Goal: Task Accomplishment & Management: Use online tool/utility

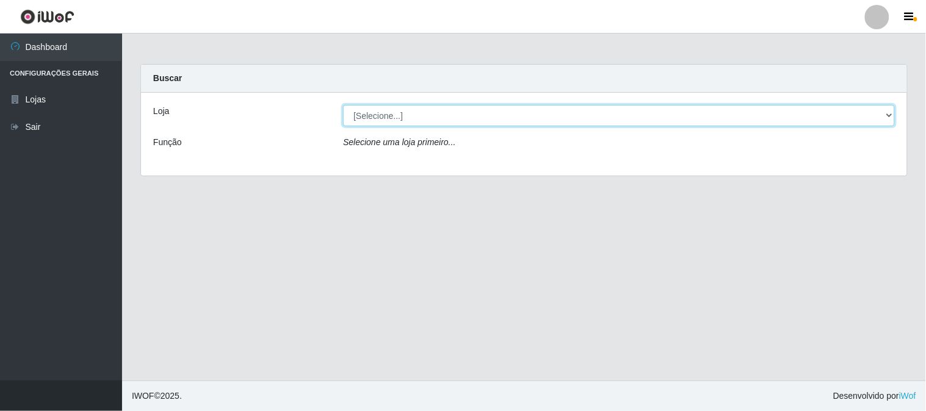
click at [424, 115] on select "[Selecione...] Rede Compras Supermercados - LOJA 1" at bounding box center [619, 115] width 552 height 21
select select "158"
click at [343, 105] on select "[Selecione...] Rede Compras Supermercados - LOJA 1" at bounding box center [619, 115] width 552 height 21
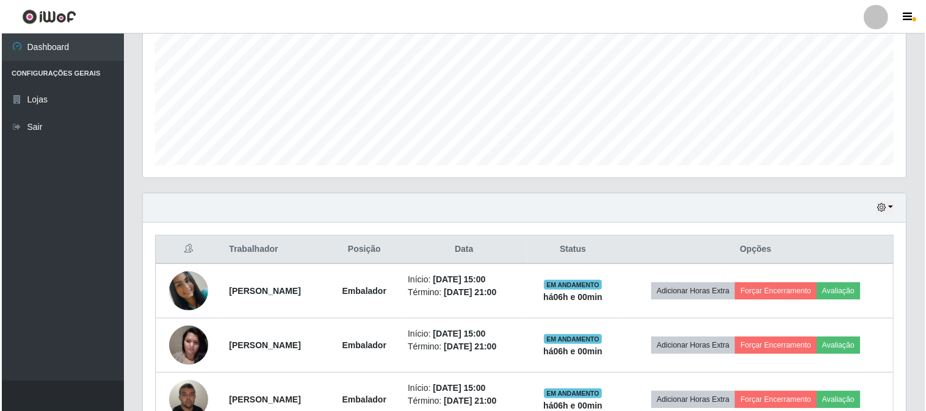
scroll to position [345, 0]
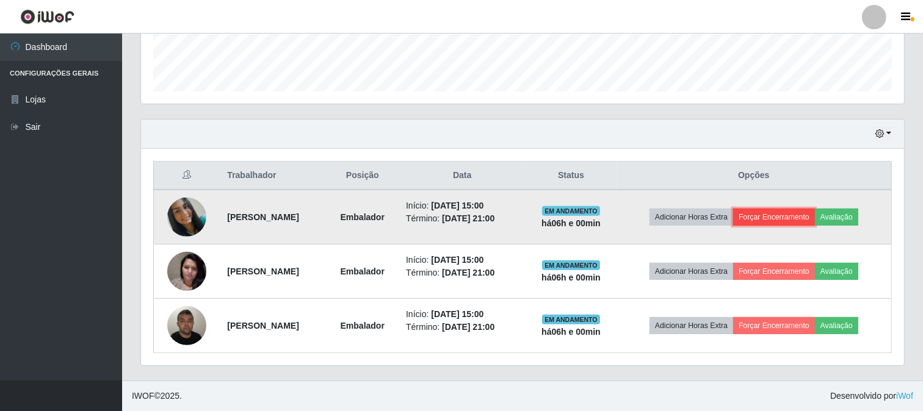
click at [780, 224] on button "Forçar Encerramento" at bounding box center [774, 217] width 82 height 17
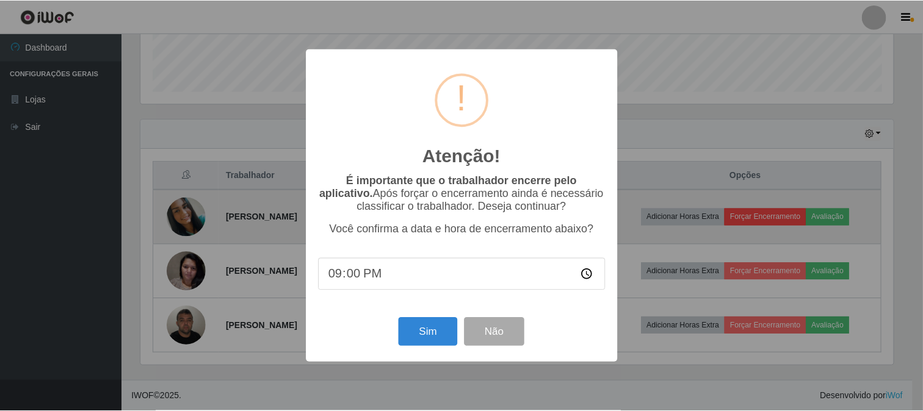
scroll to position [253, 755]
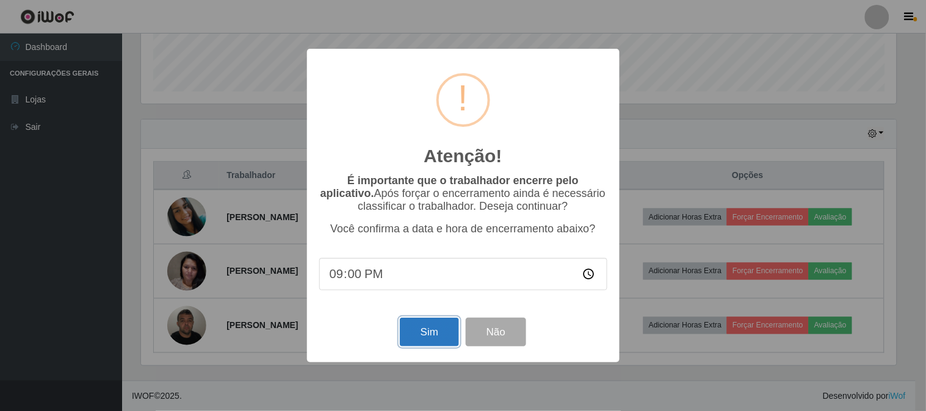
click at [438, 343] on button "Sim" at bounding box center [429, 332] width 59 height 29
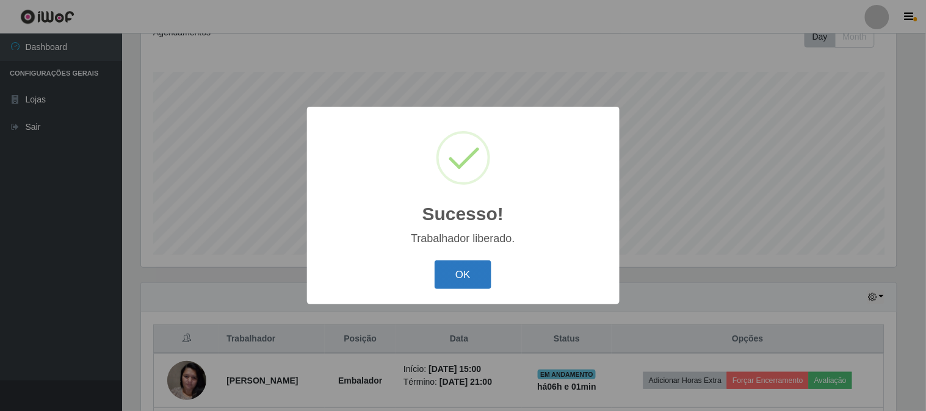
click at [458, 261] on button "OK" at bounding box center [463, 275] width 57 height 29
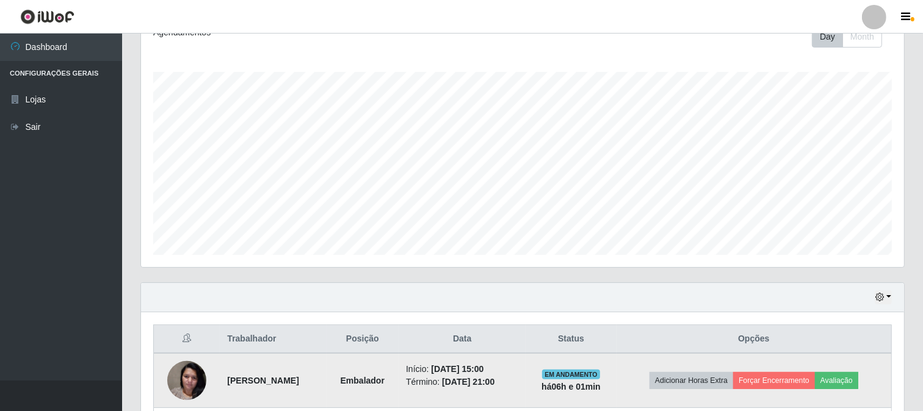
scroll to position [291, 0]
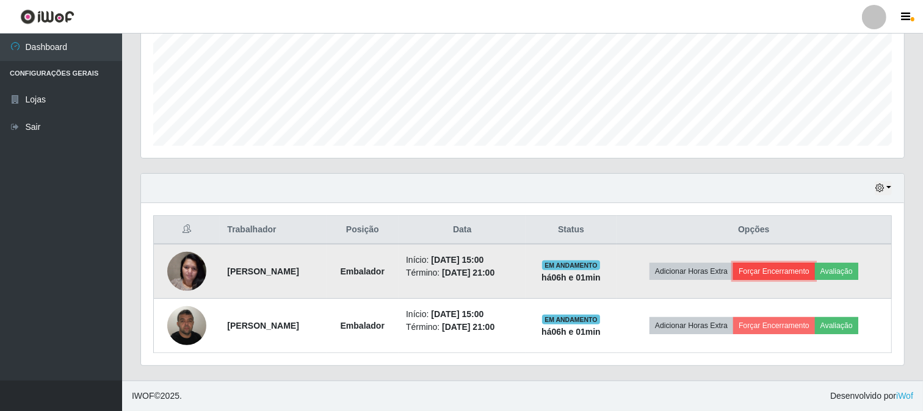
click at [782, 266] on button "Forçar Encerramento" at bounding box center [774, 271] width 82 height 17
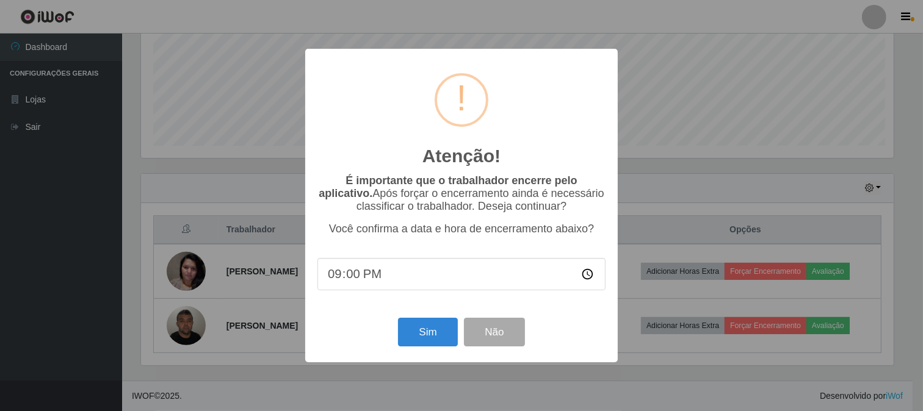
scroll to position [253, 755]
click at [425, 327] on button "Sim" at bounding box center [429, 332] width 59 height 29
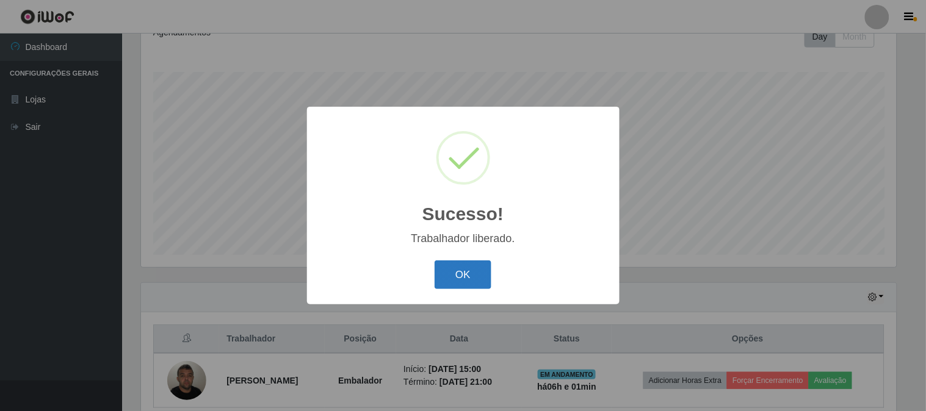
click at [476, 269] on button "OK" at bounding box center [463, 275] width 57 height 29
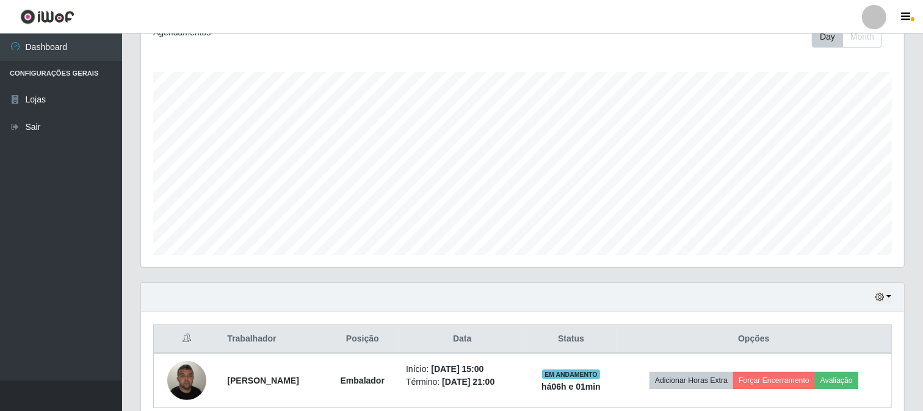
scroll to position [236, 0]
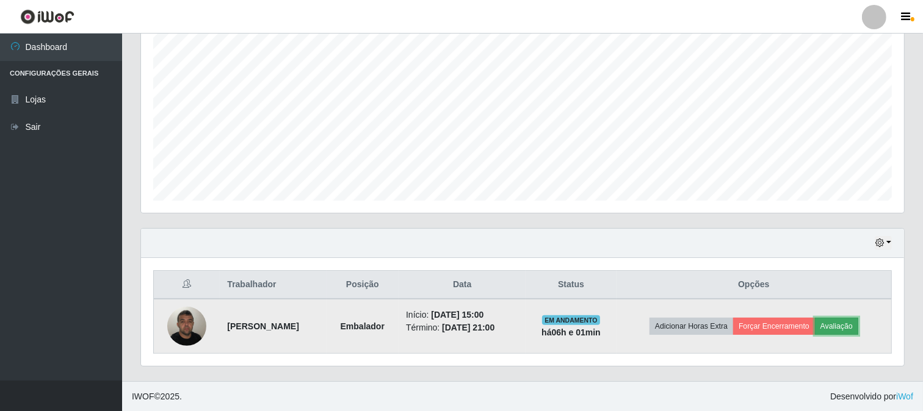
click at [838, 322] on button "Avaliação" at bounding box center [836, 326] width 43 height 17
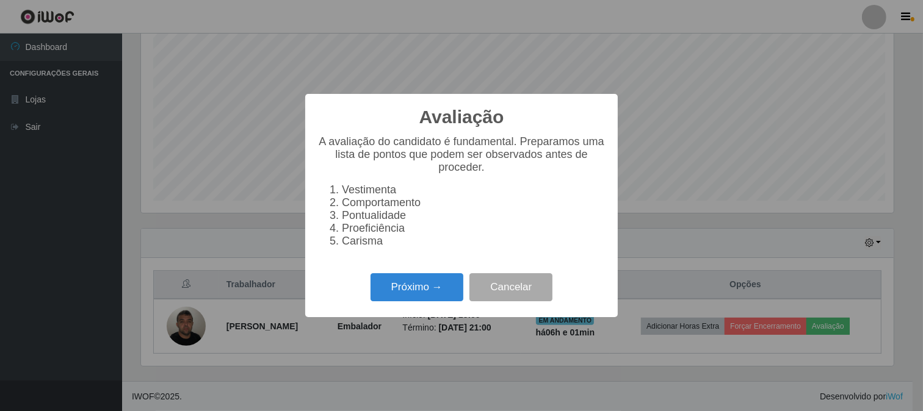
scroll to position [253, 755]
click at [783, 239] on div "Avaliação × A avaliação do candidato é fundamental. Preparamos uma lista de pon…" at bounding box center [463, 205] width 926 height 411
click at [517, 280] on button "Cancelar" at bounding box center [512, 287] width 83 height 29
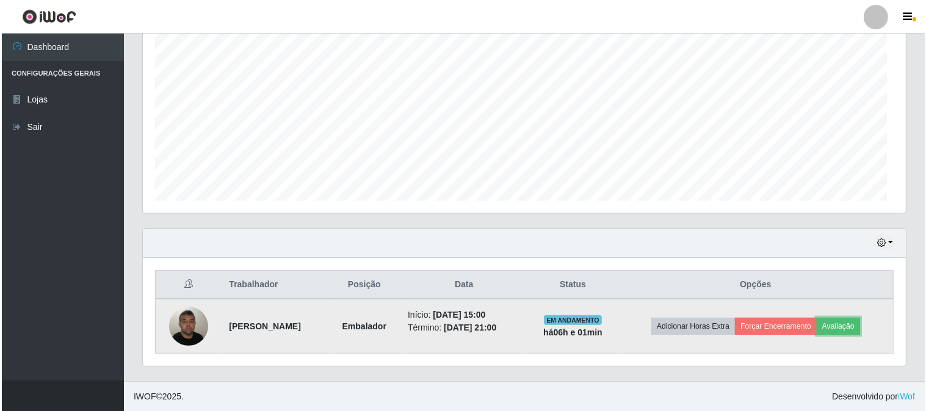
scroll to position [253, 763]
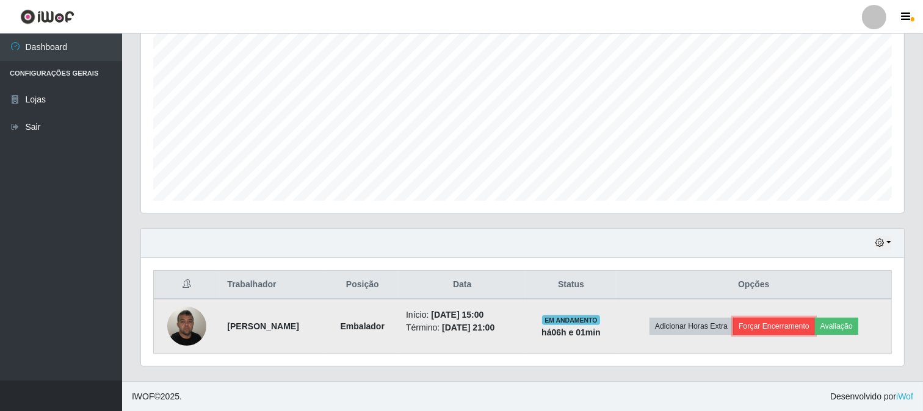
click at [798, 325] on button "Forçar Encerramento" at bounding box center [774, 326] width 82 height 17
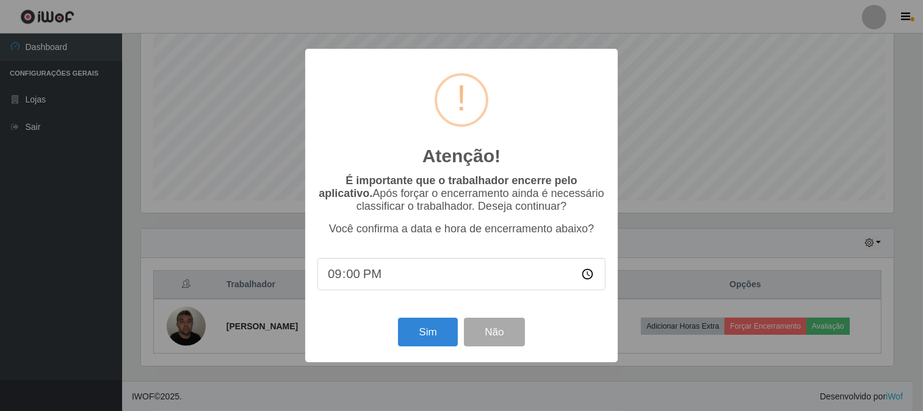
scroll to position [253, 755]
click at [422, 327] on button "Sim" at bounding box center [429, 332] width 59 height 29
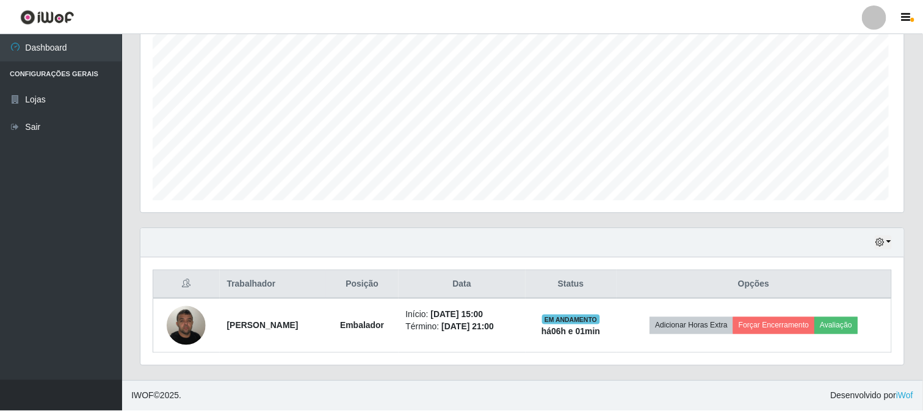
scroll to position [0, 0]
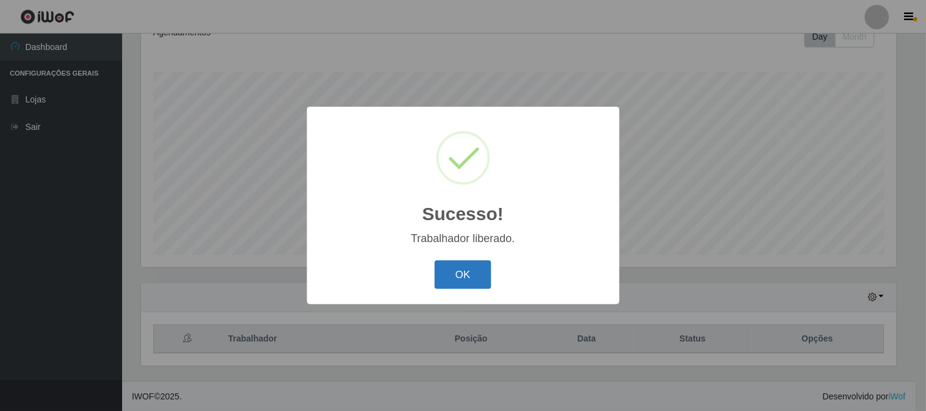
click at [472, 281] on button "OK" at bounding box center [463, 275] width 57 height 29
